Goal: Communication & Community: Answer question/provide support

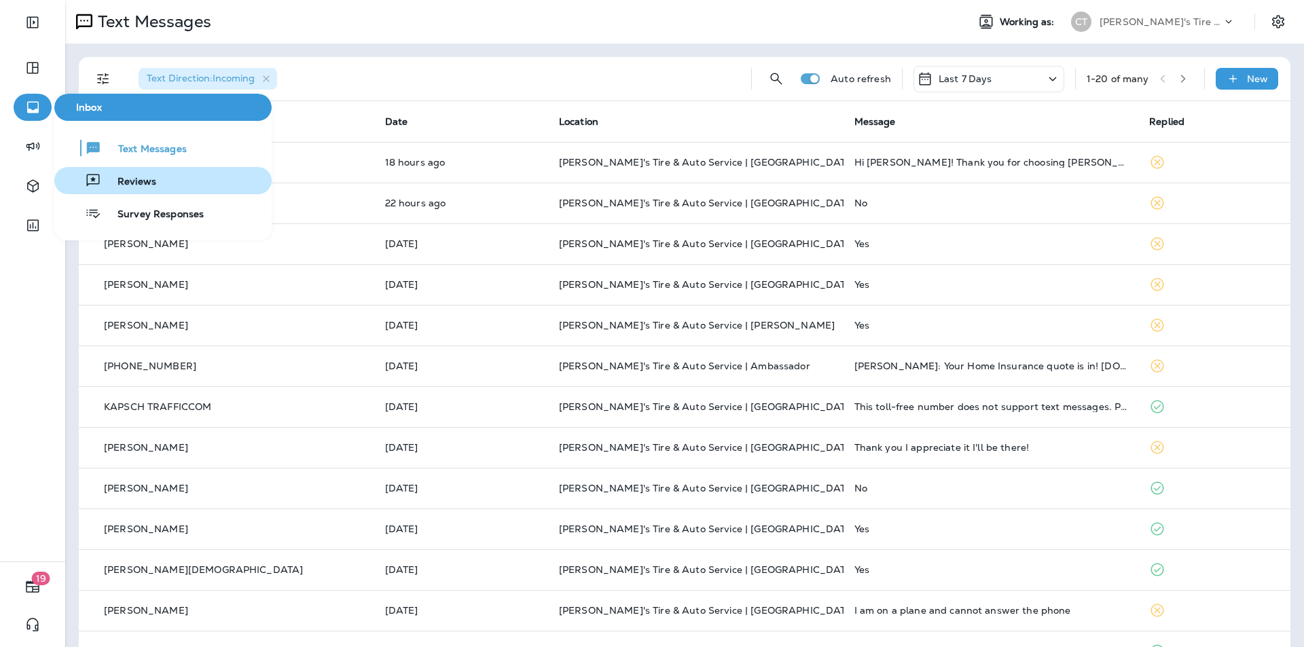
click at [117, 177] on span "Reviews" at bounding box center [128, 182] width 55 height 13
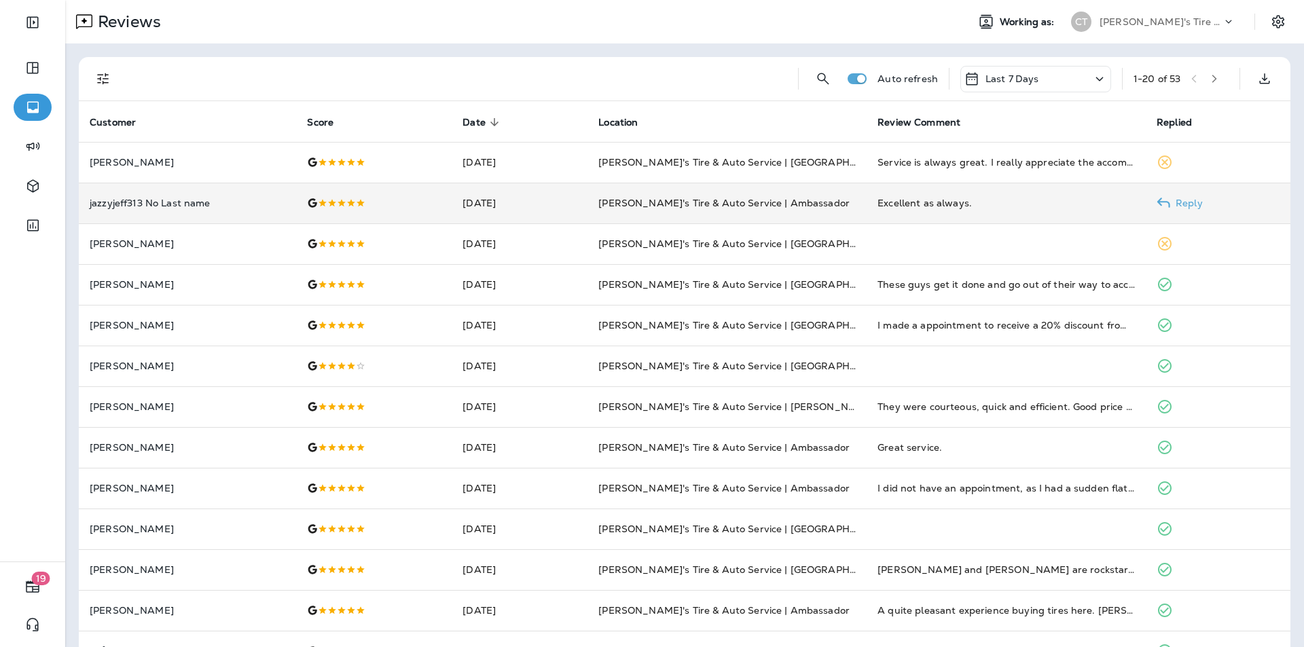
click at [1178, 200] on p "Reply" at bounding box center [1186, 203] width 33 height 11
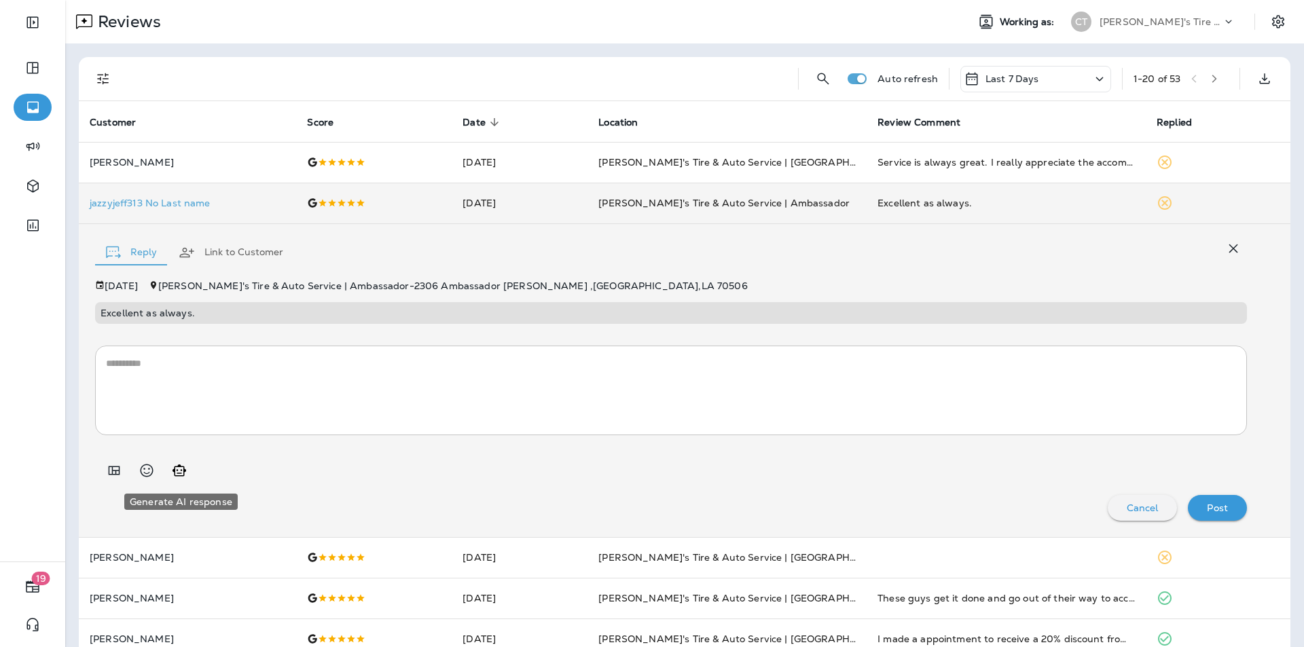
click at [182, 469] on icon "Generate AI response" at bounding box center [179, 470] width 16 height 16
type textarea "**********"
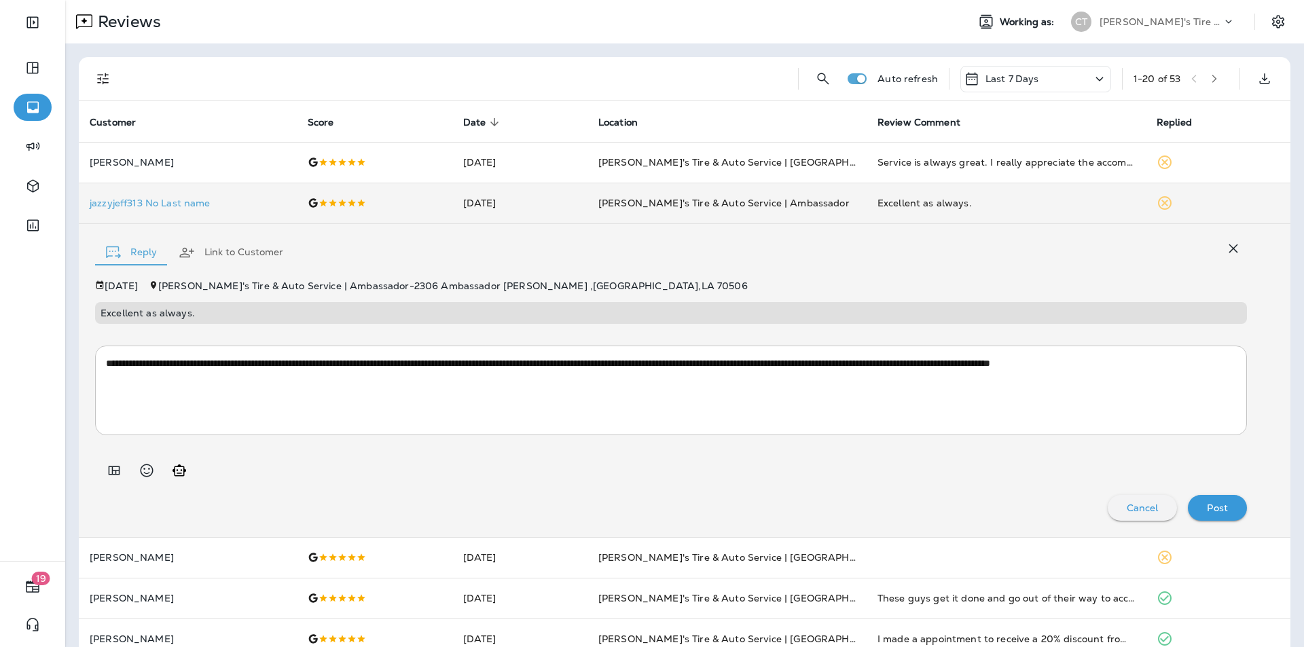
drag, startPoint x: 1206, startPoint y: 501, endPoint x: 1215, endPoint y: 496, distance: 10.4
click at [1208, 501] on div "Post" at bounding box center [1217, 508] width 37 height 18
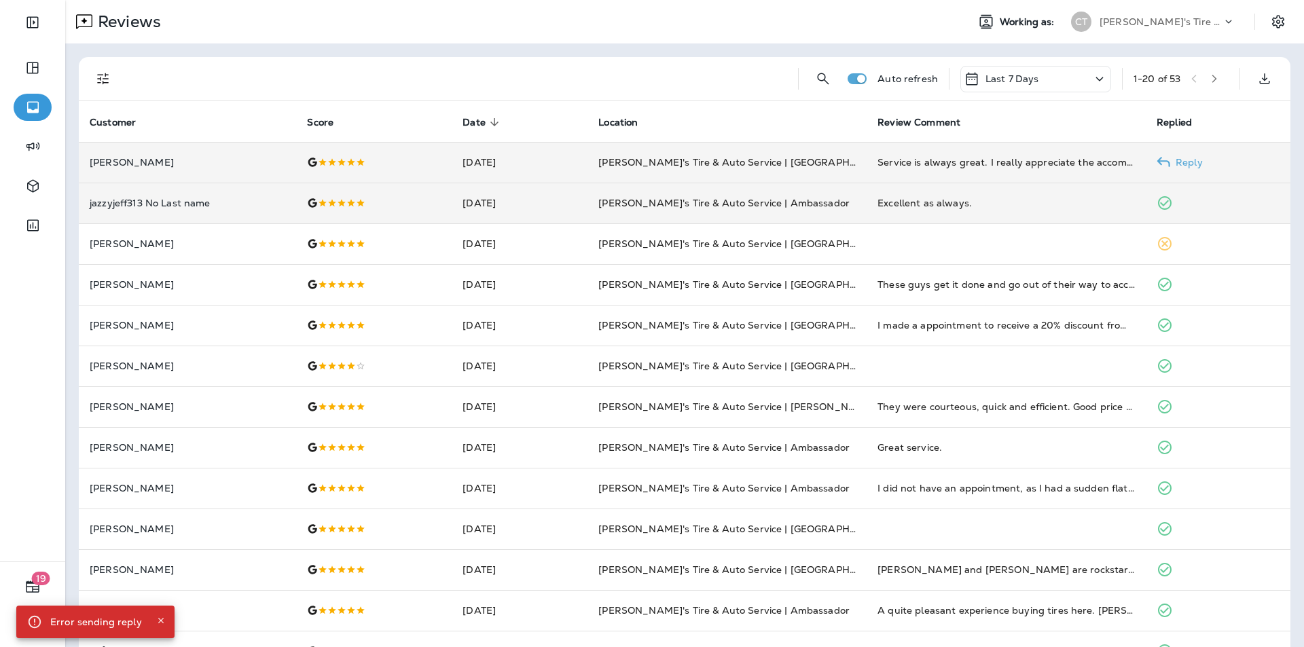
click at [1189, 160] on p "Reply" at bounding box center [1186, 162] width 33 height 11
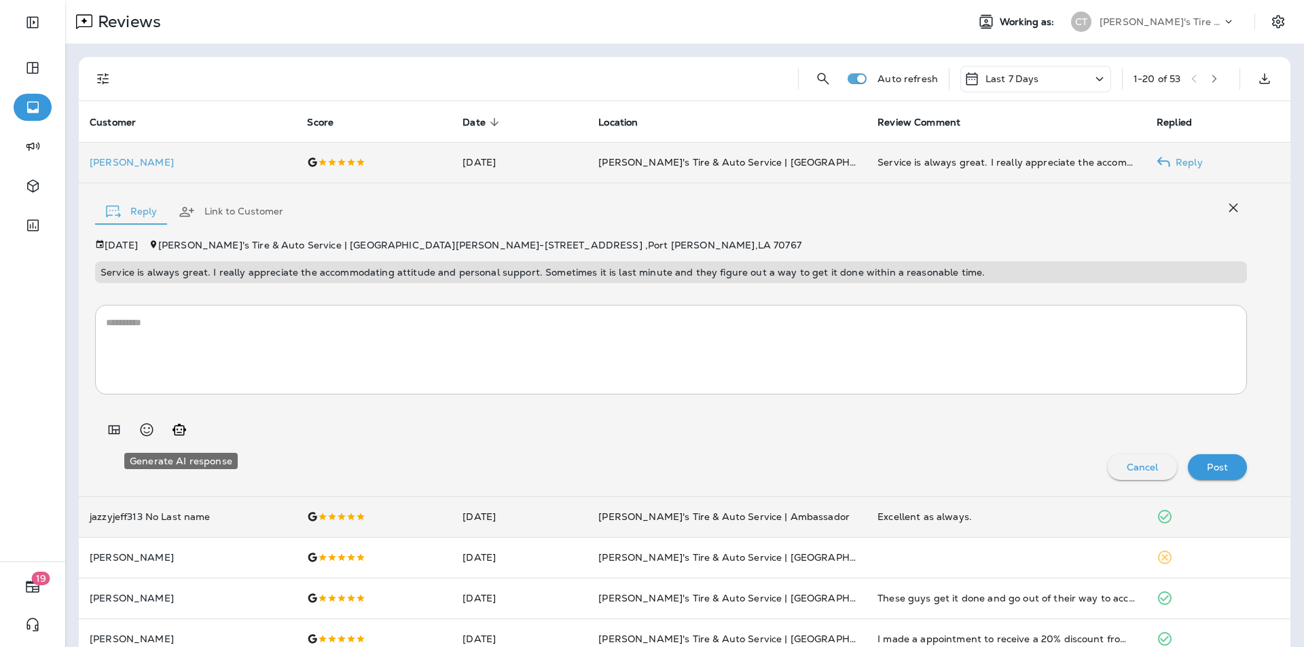
click at [181, 432] on icon "Generate AI response" at bounding box center [179, 430] width 14 height 12
type textarea "**********"
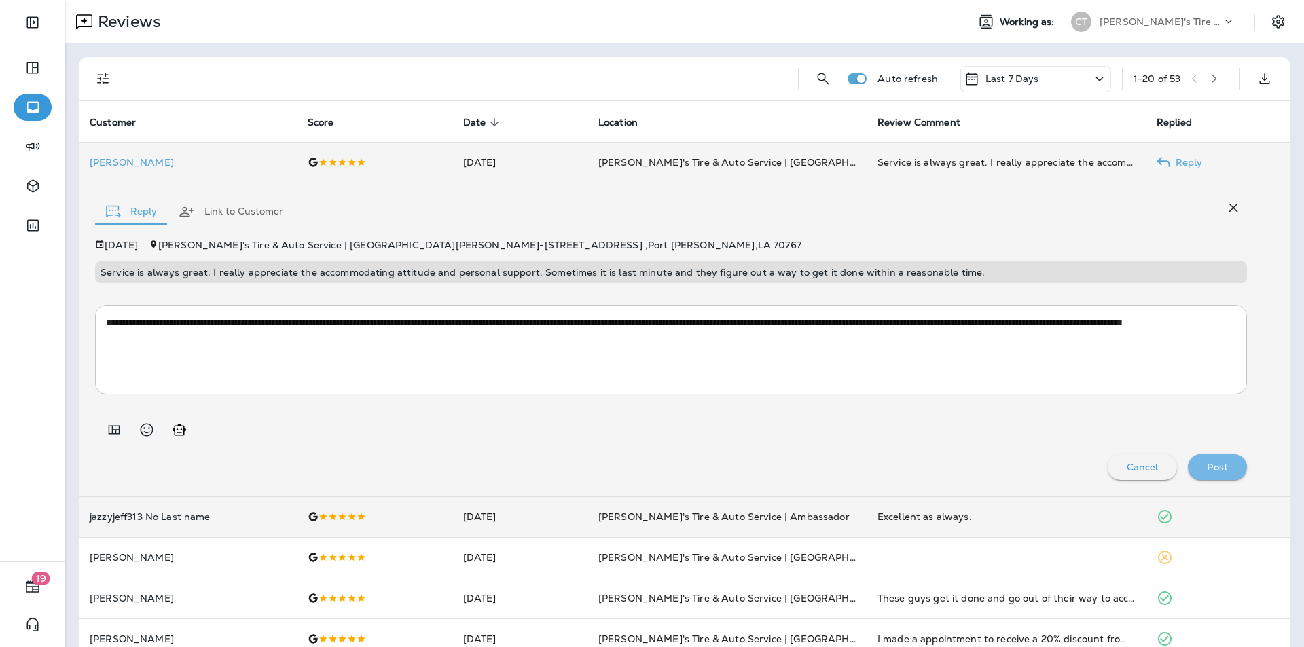
click at [1213, 464] on p "Post" at bounding box center [1217, 467] width 21 height 11
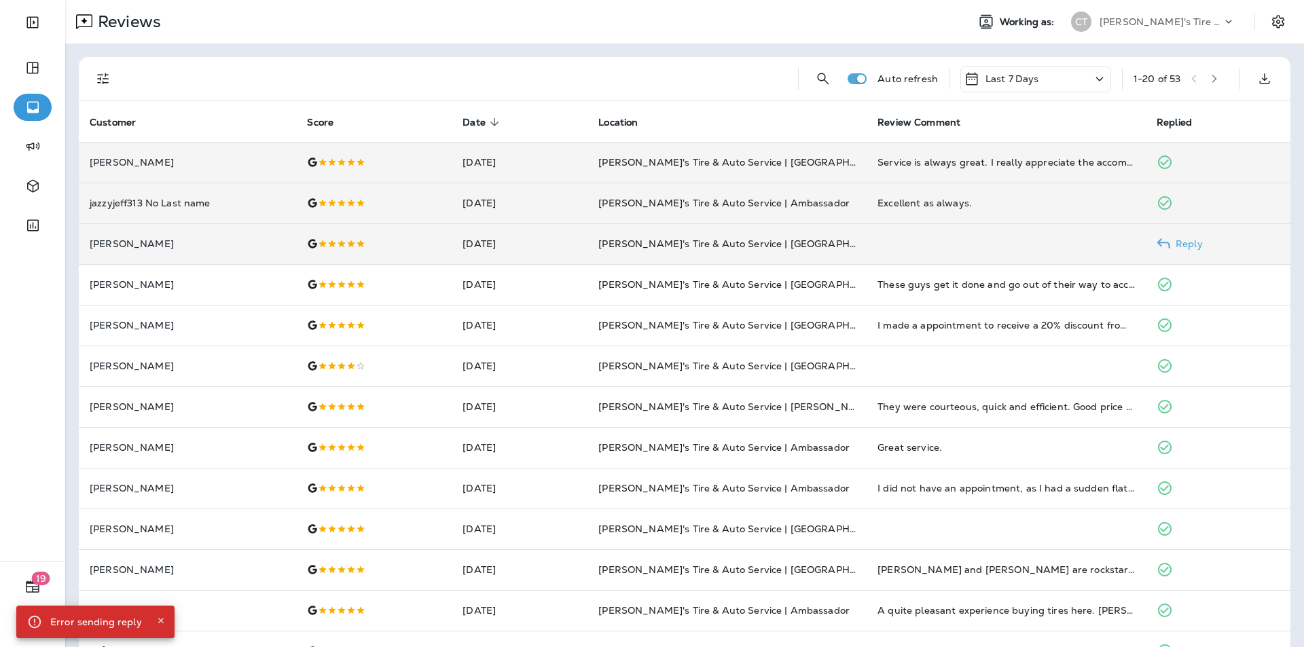
click at [1186, 244] on p "Reply" at bounding box center [1186, 243] width 33 height 11
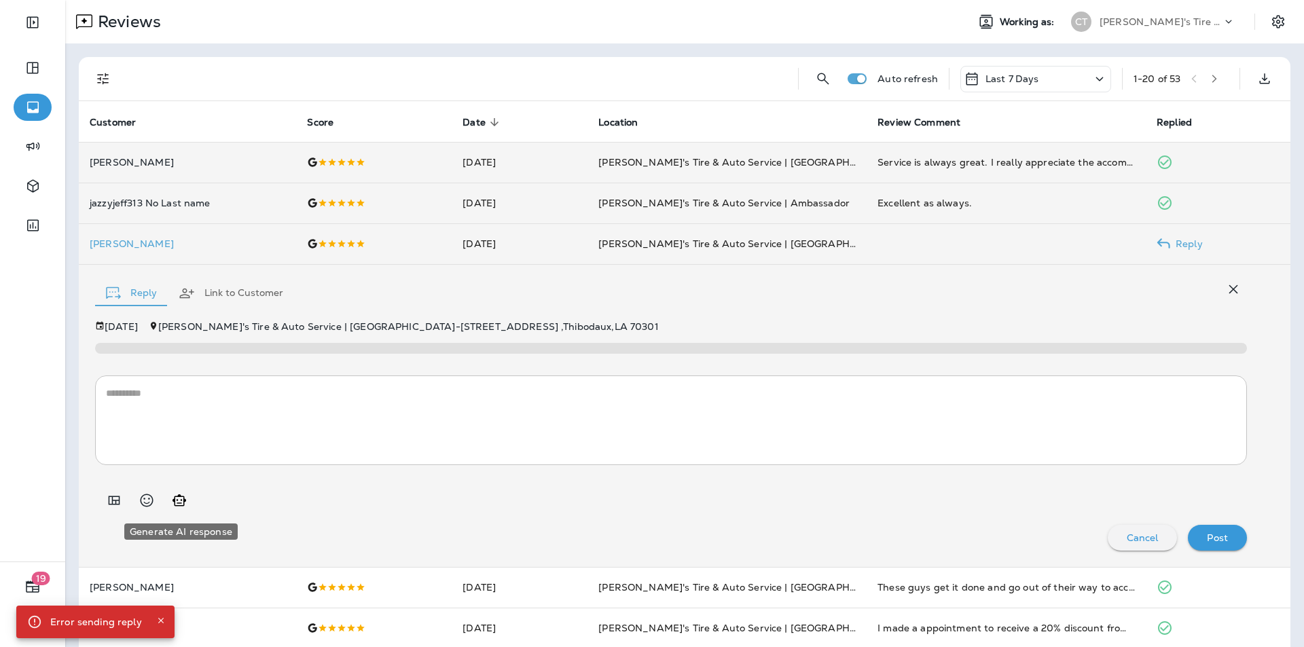
click at [185, 498] on icon "Generate AI response" at bounding box center [179, 500] width 16 height 16
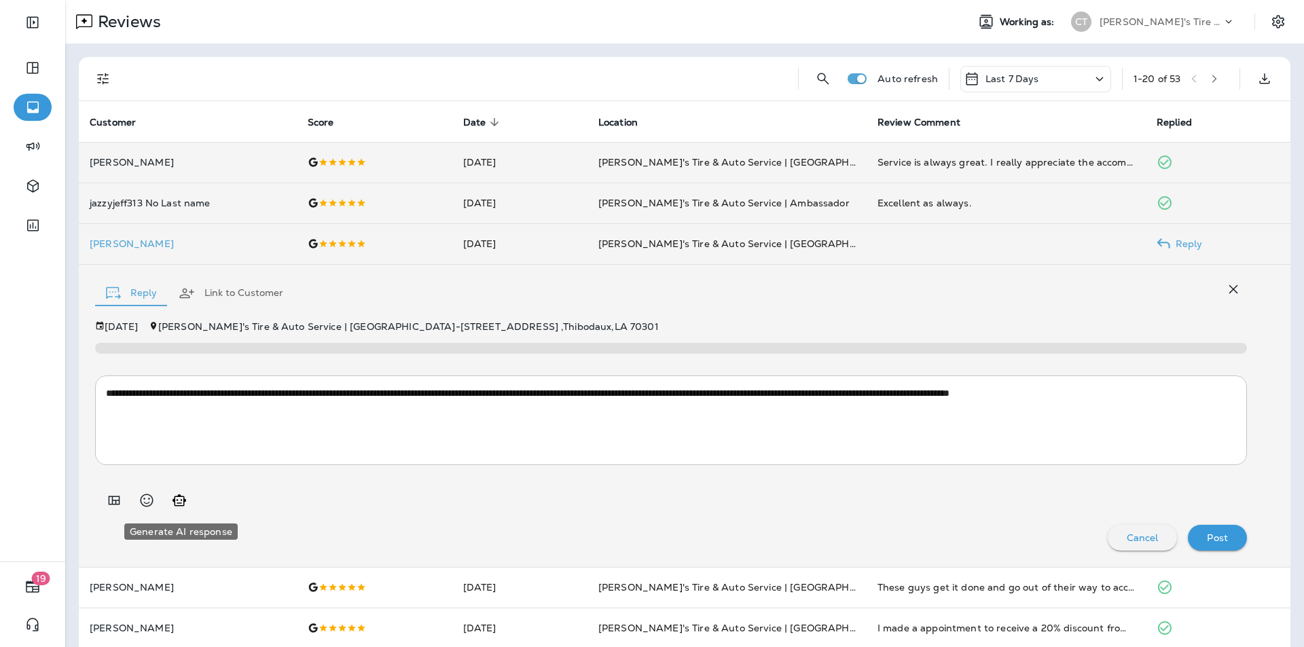
click at [179, 497] on icon "Generate AI response" at bounding box center [179, 500] width 16 height 16
type textarea "**********"
click at [1207, 535] on p "Post" at bounding box center [1217, 537] width 21 height 11
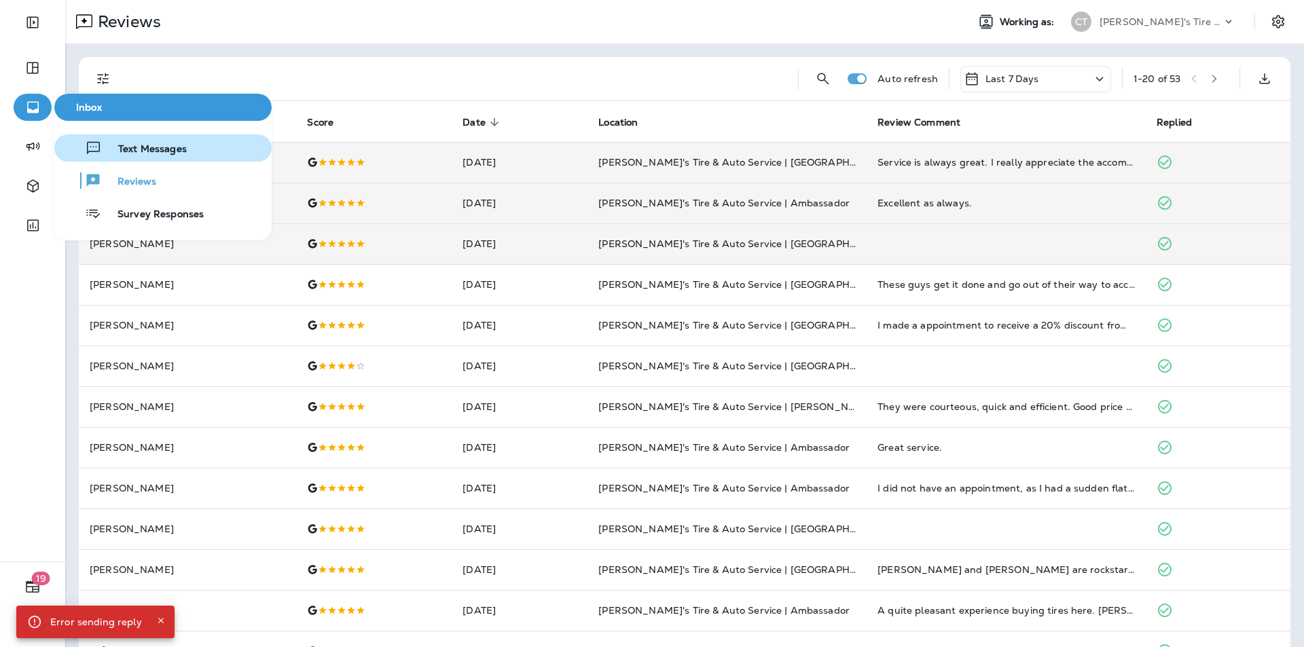
click at [168, 149] on span "Text Messages" at bounding box center [144, 149] width 85 height 13
